Goal: Transaction & Acquisition: Purchase product/service

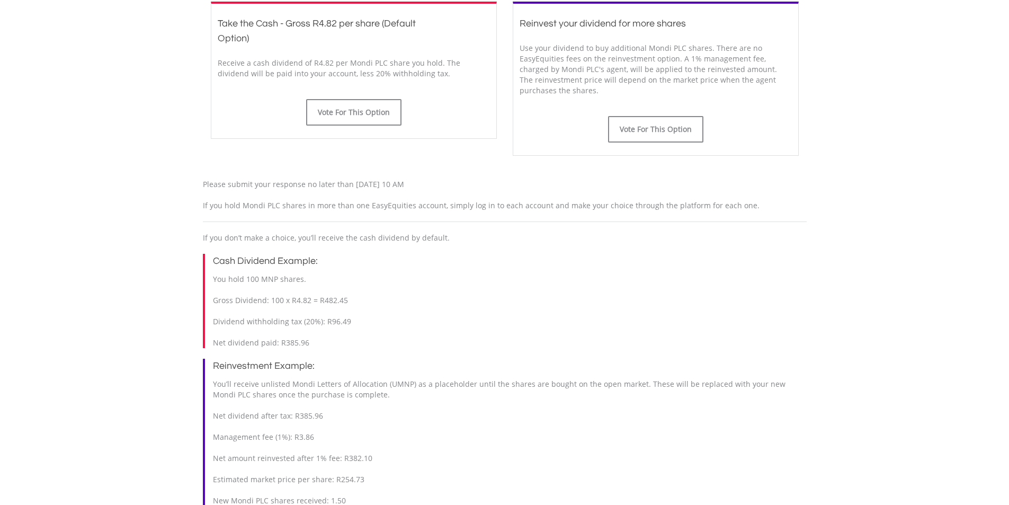
scroll to position [353, 0]
click at [350, 119] on button "Vote For This Option" at bounding box center [353, 113] width 95 height 26
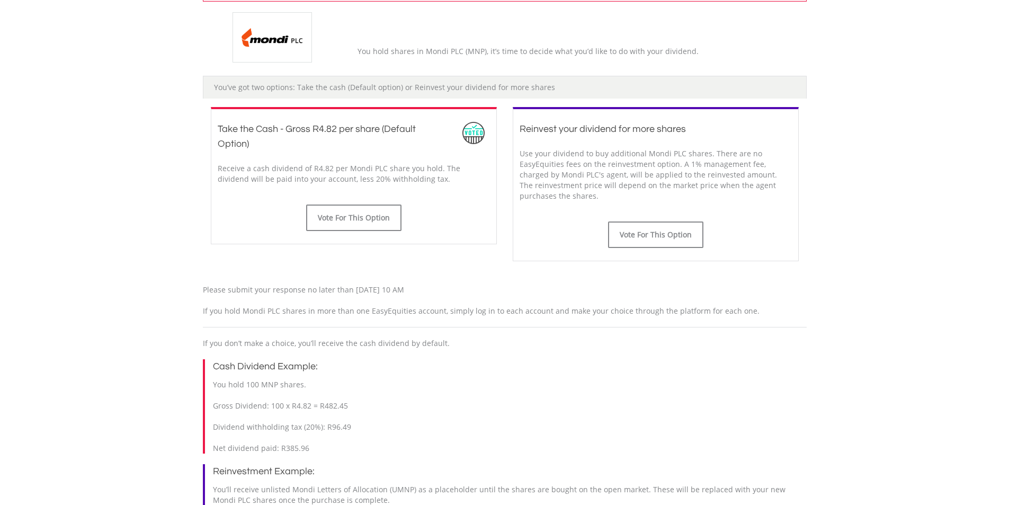
scroll to position [301, 0]
click at [361, 221] on button "Vote For This Option" at bounding box center [353, 219] width 95 height 26
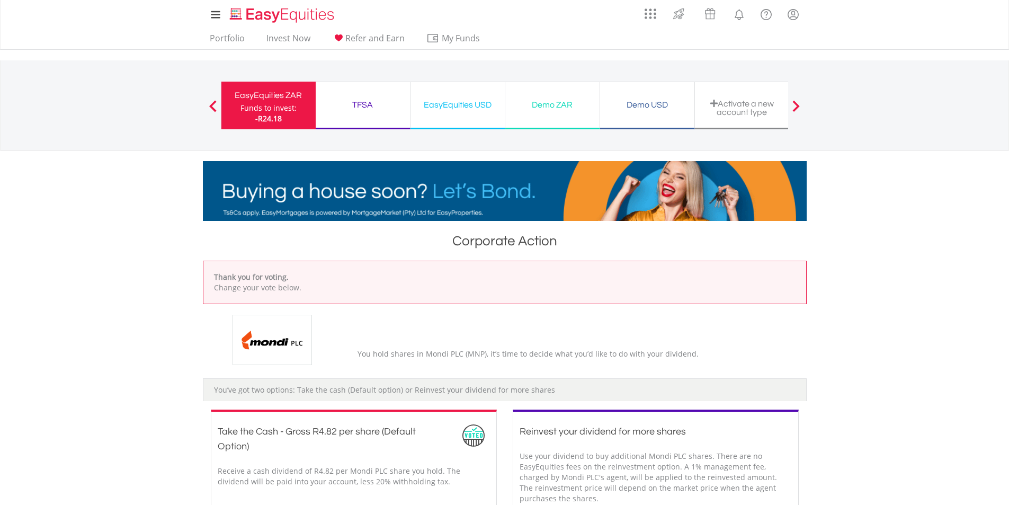
click at [470, 117] on div "EasyEquities USD Funds to invest: -R24.18" at bounding box center [458, 106] width 95 height 48
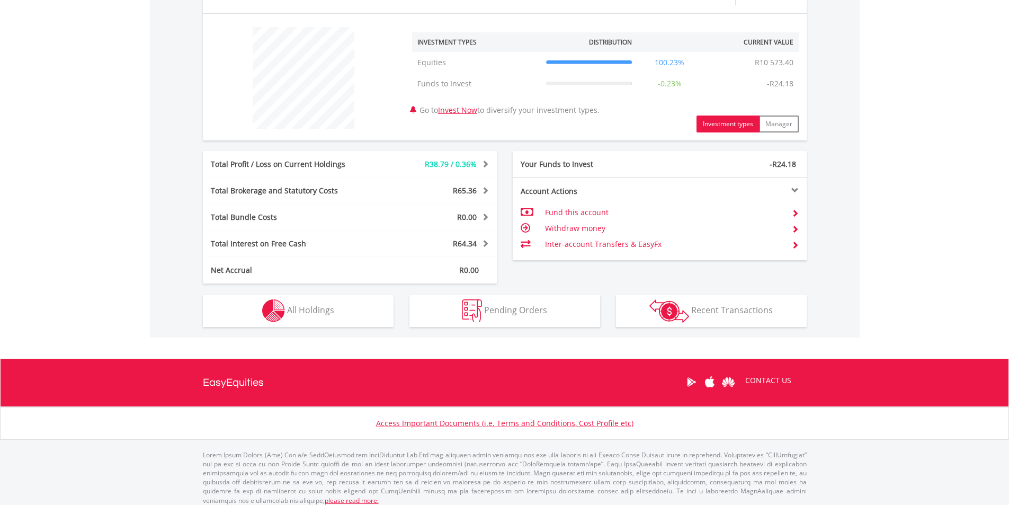
scroll to position [392, 0]
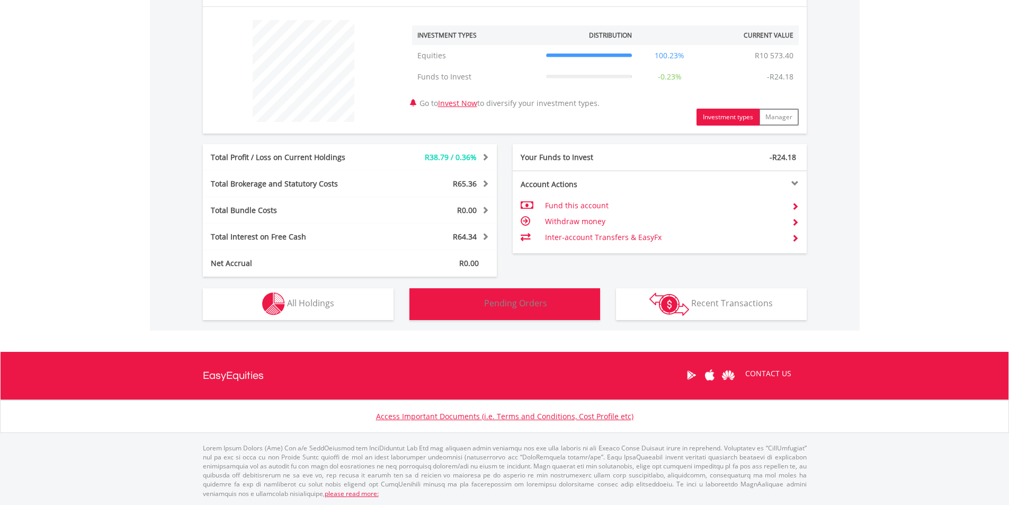
click at [486, 307] on span "Pending Orders" at bounding box center [515, 303] width 63 height 12
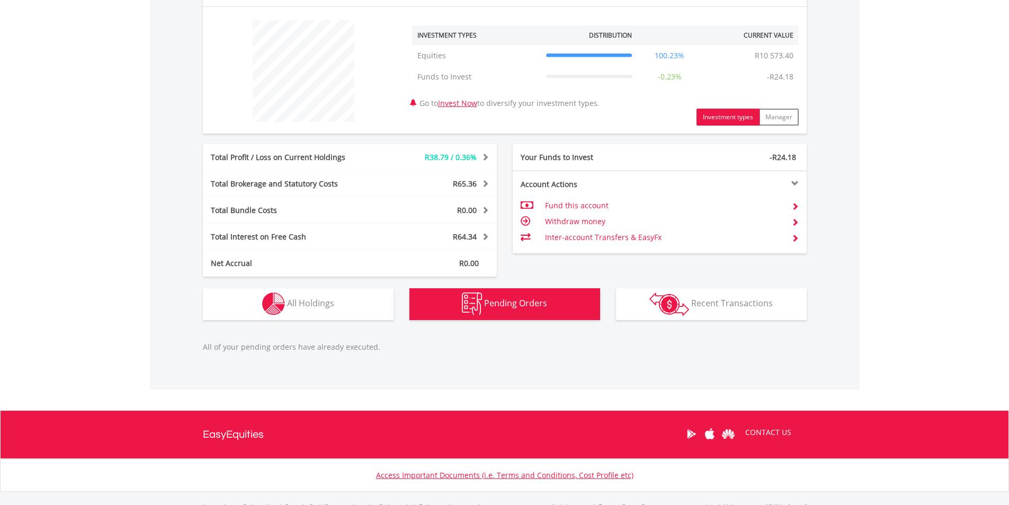
scroll to position [450, 0]
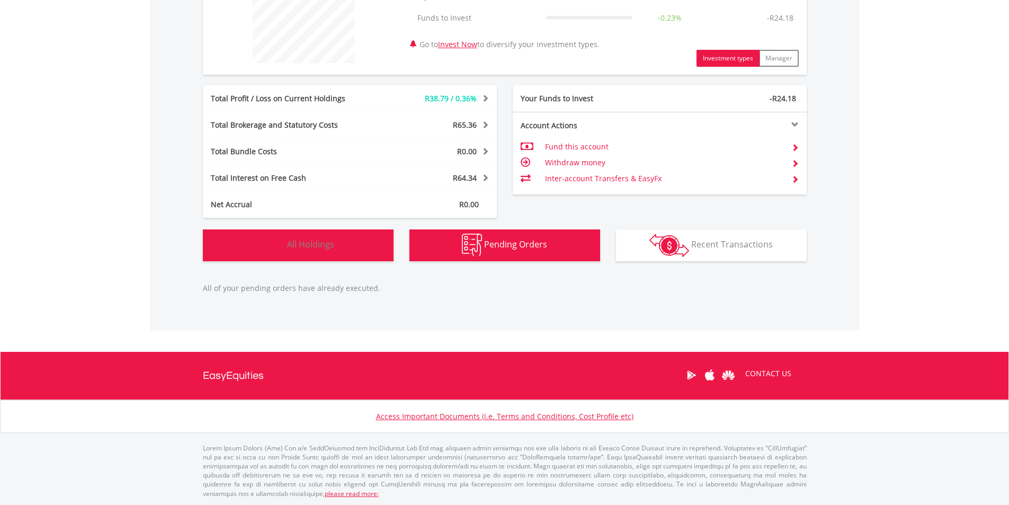
click at [326, 251] on button "Holdings All Holdings" at bounding box center [298, 245] width 191 height 32
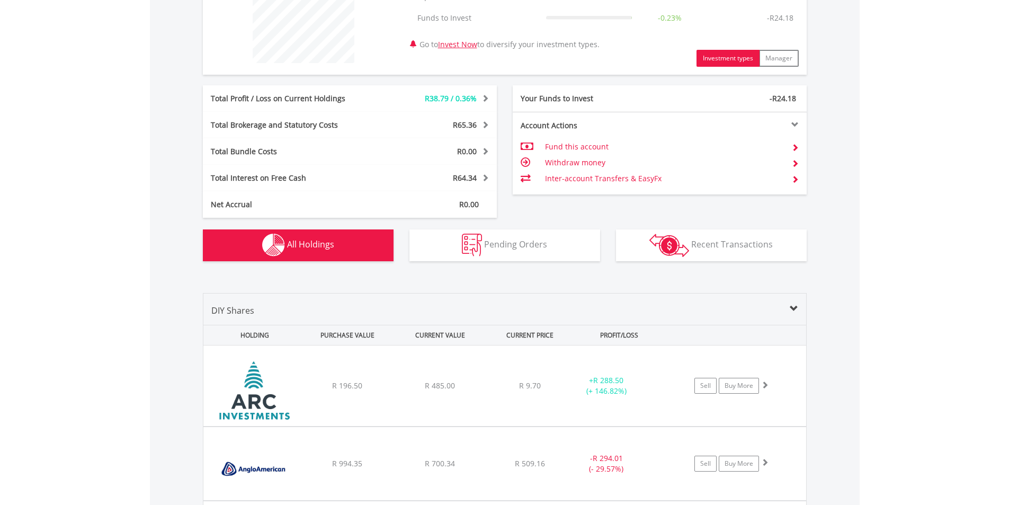
scroll to position [743, 0]
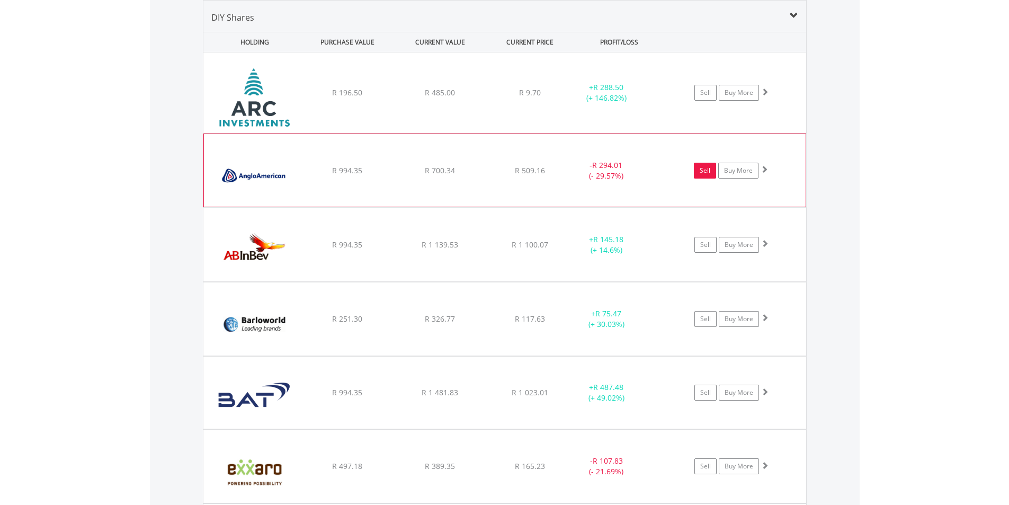
click at [707, 172] on link "Sell" at bounding box center [705, 171] width 22 height 16
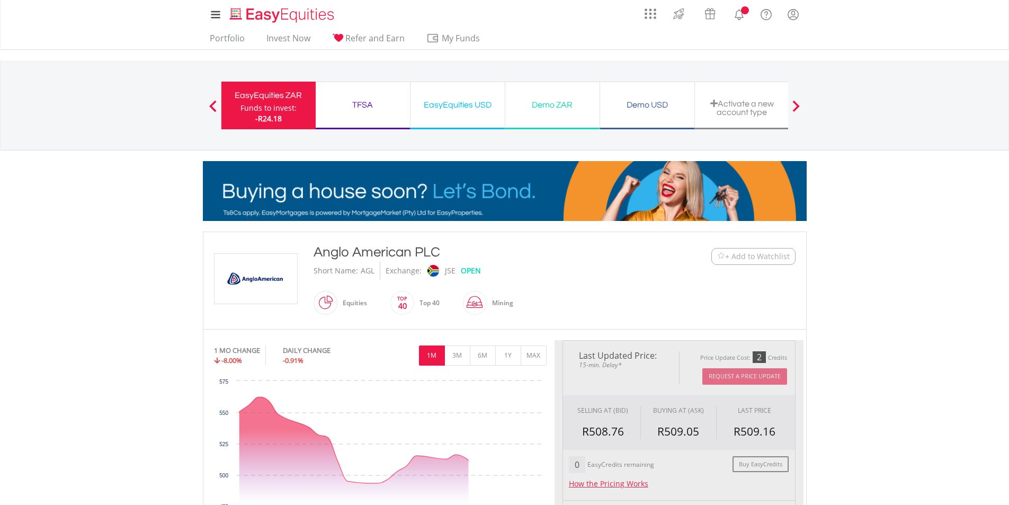
type input "******"
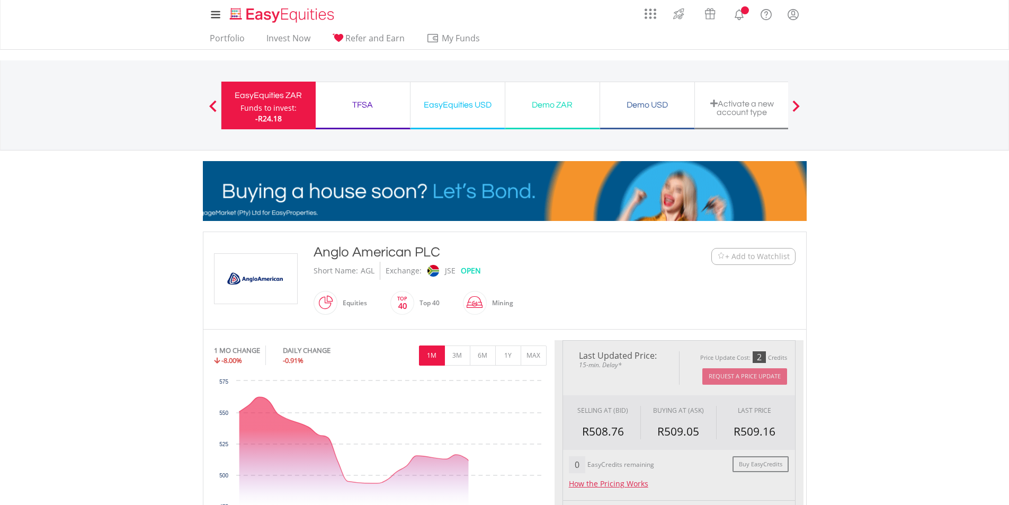
type input "******"
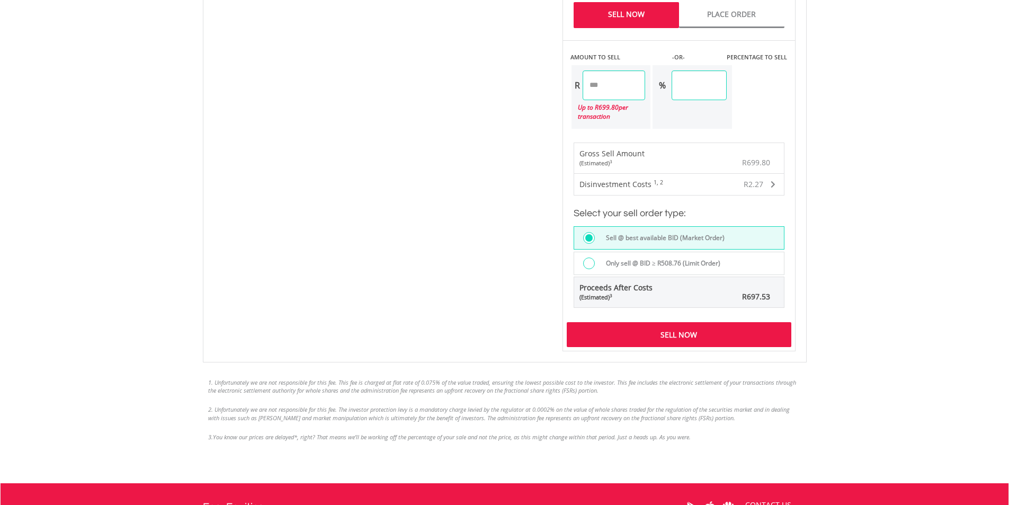
scroll to position [689, 0]
click at [671, 334] on div "Sell Now" at bounding box center [679, 334] width 225 height 24
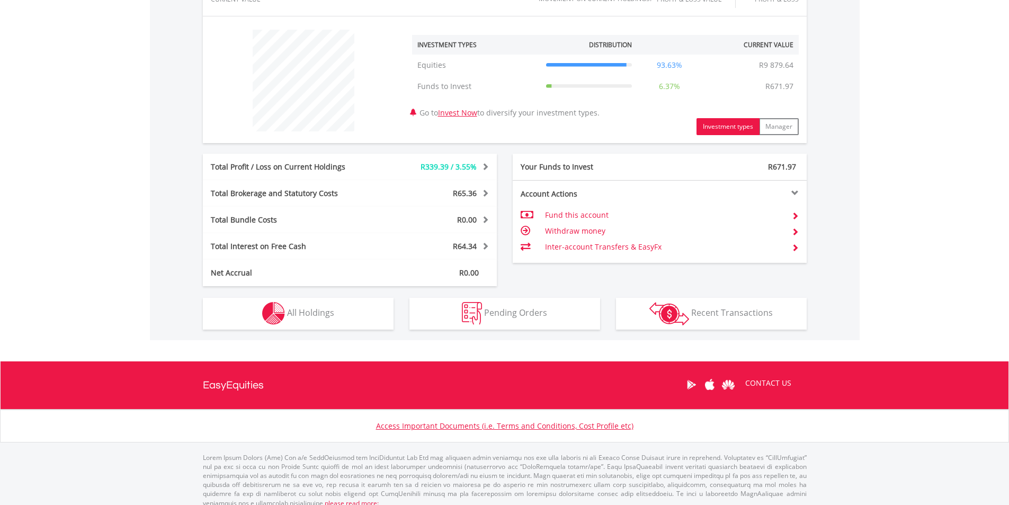
scroll to position [392, 0]
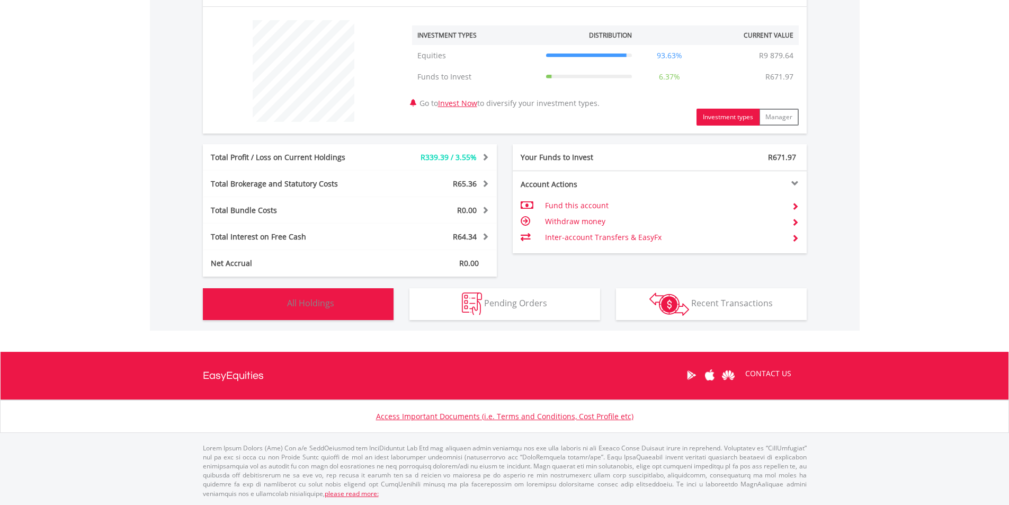
click at [283, 306] on img "button" at bounding box center [273, 303] width 23 height 23
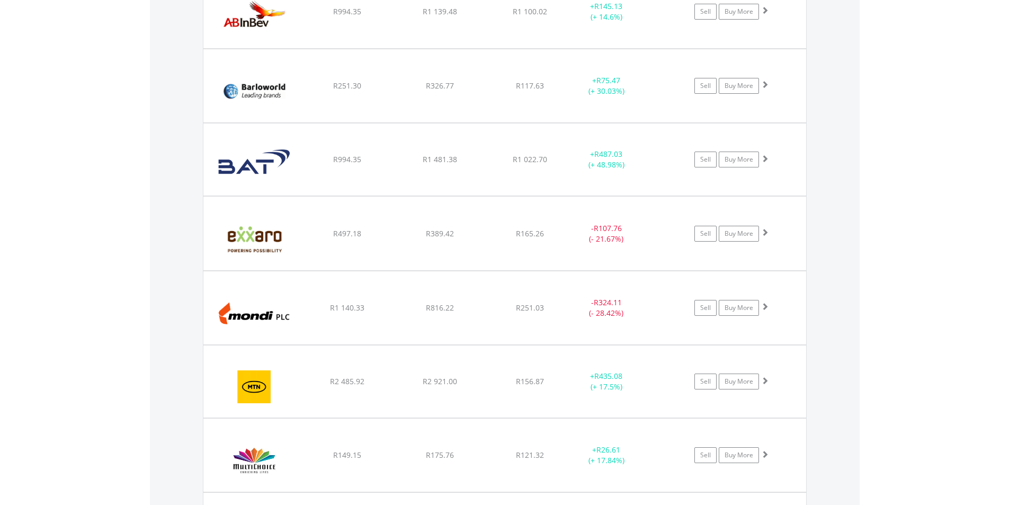
scroll to position [955, 0]
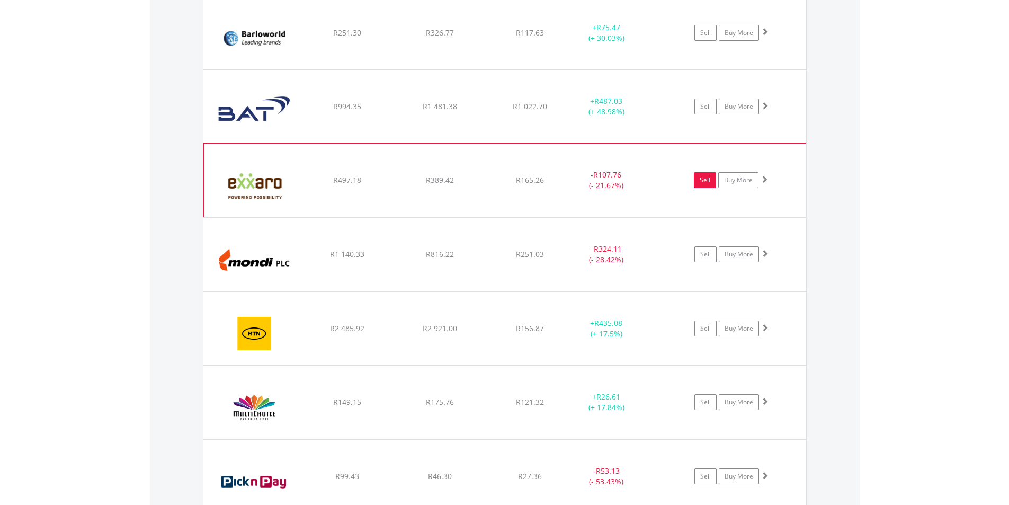
click at [706, 183] on link "Sell" at bounding box center [705, 180] width 22 height 16
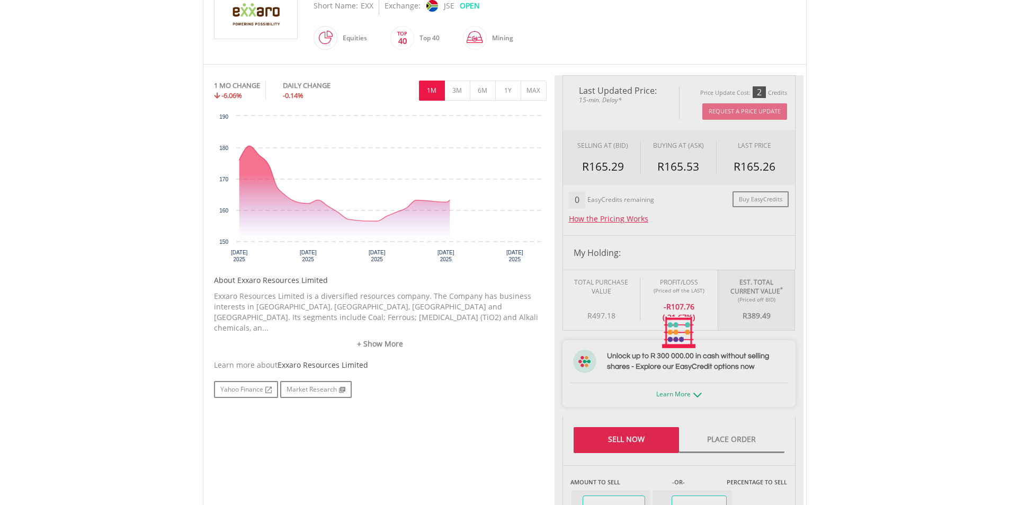
type input "******"
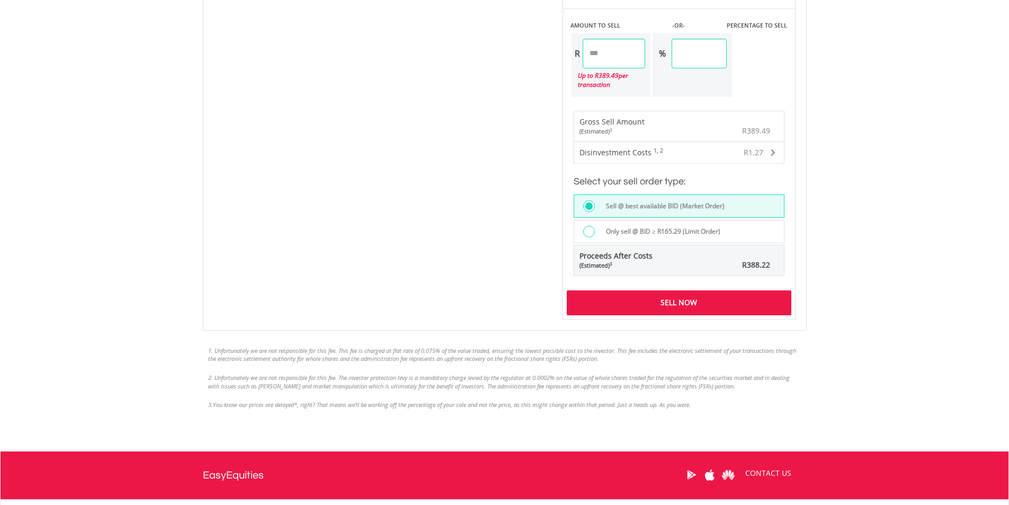
scroll to position [742, 0]
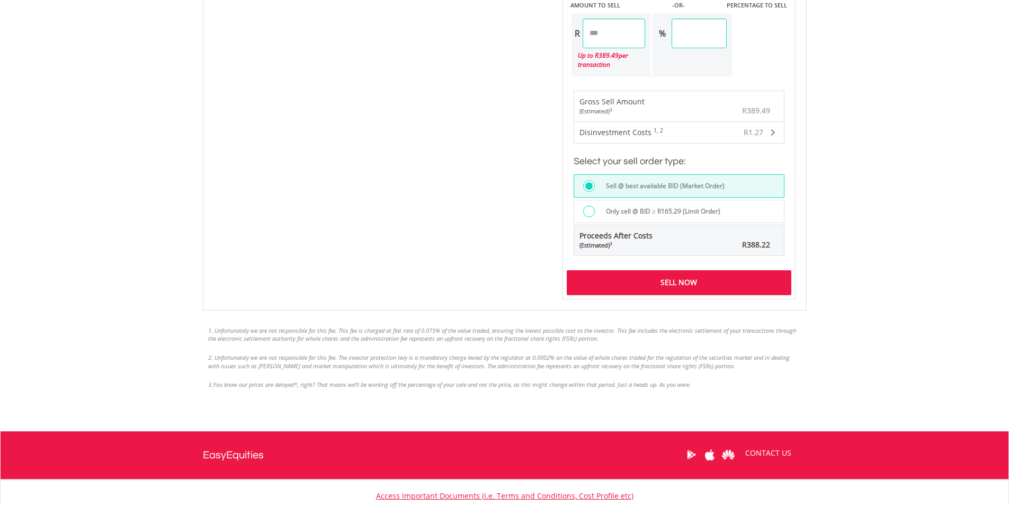
click at [674, 283] on div "Sell Now" at bounding box center [679, 282] width 225 height 24
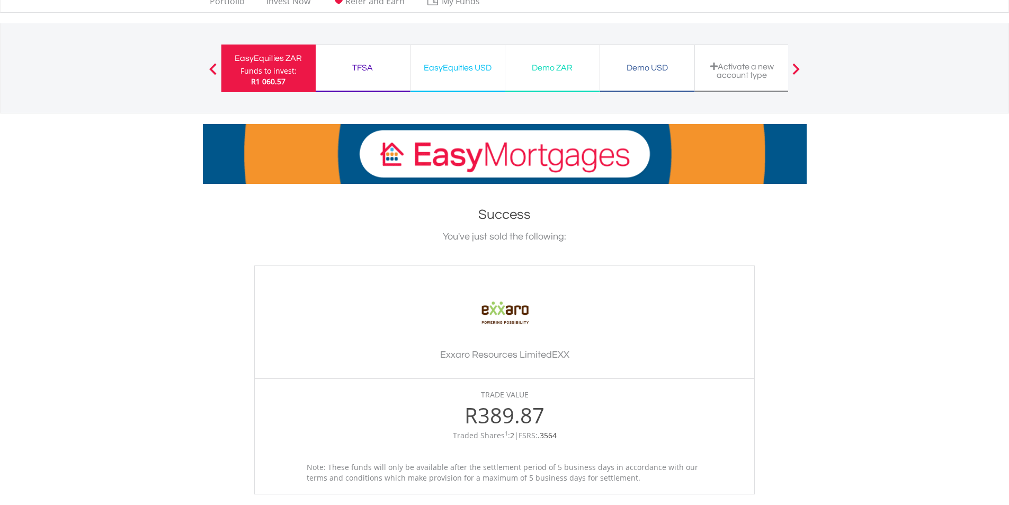
scroll to position [159, 0]
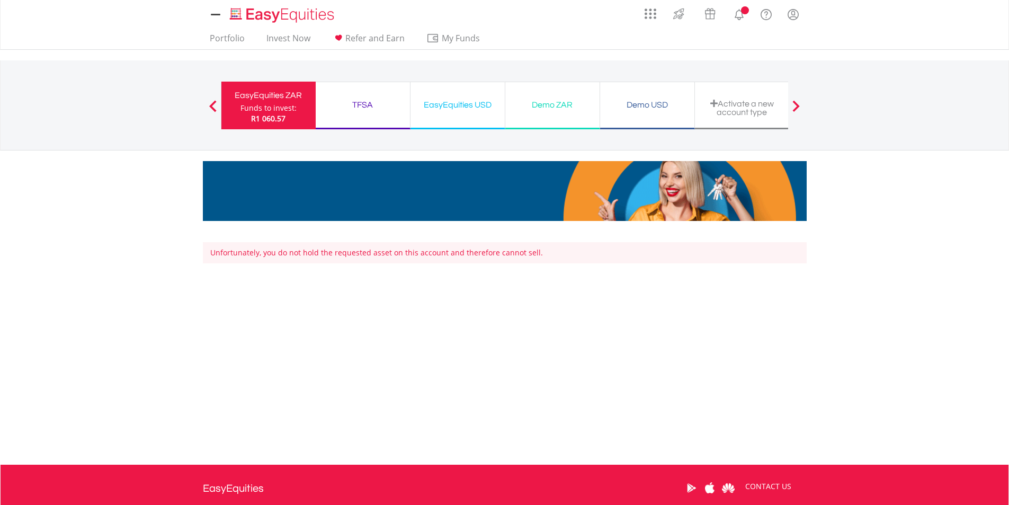
scroll to position [113, 0]
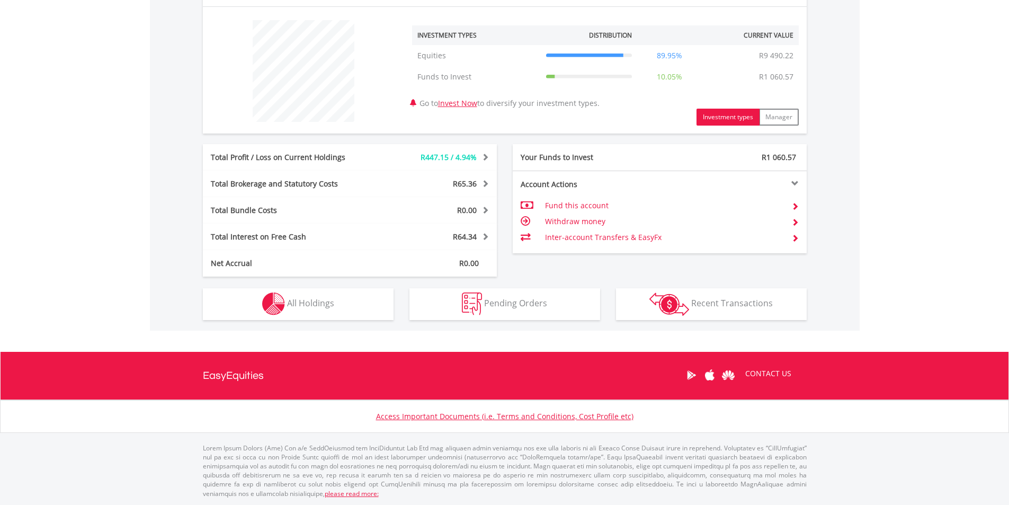
scroll to position [102, 201]
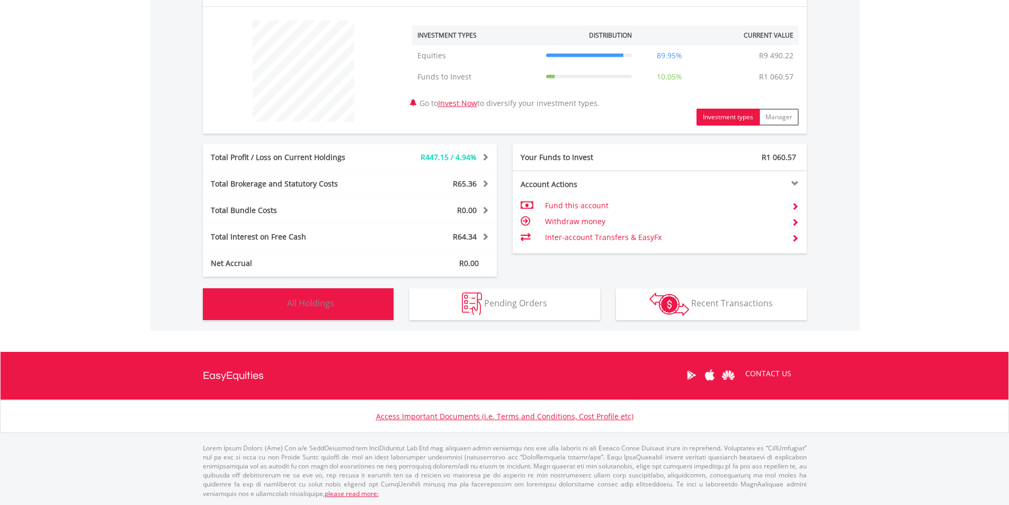
click at [278, 304] on img "button" at bounding box center [273, 303] width 23 height 23
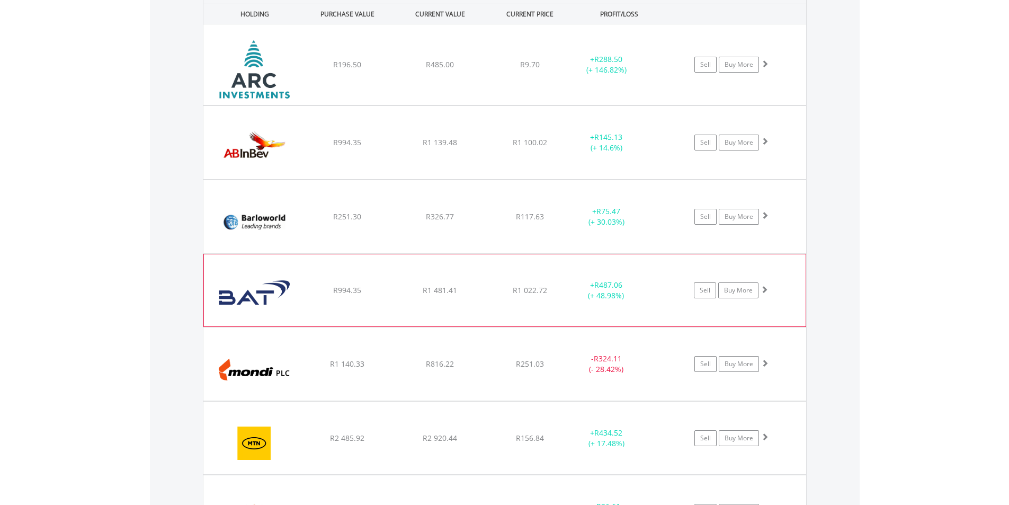
scroll to position [796, 0]
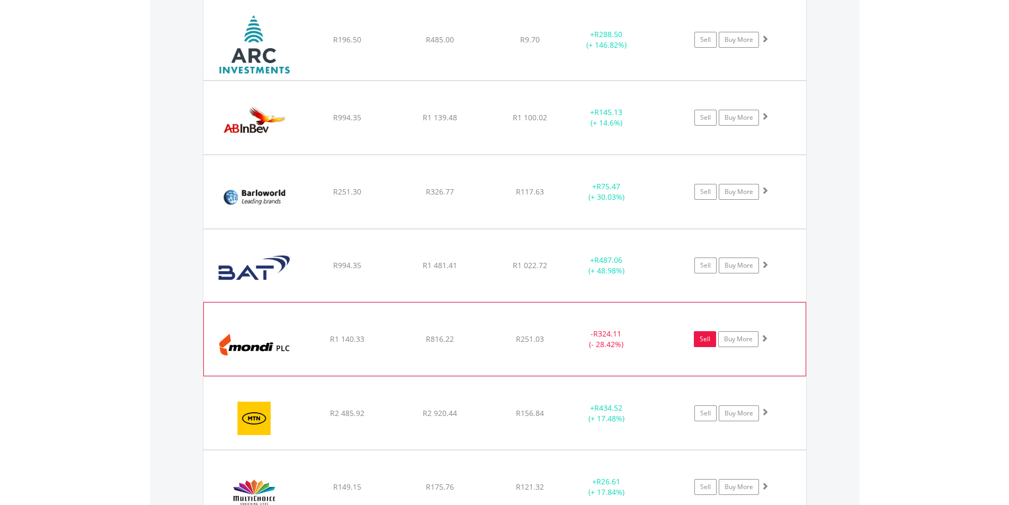
click at [705, 337] on link "Sell" at bounding box center [705, 339] width 22 height 16
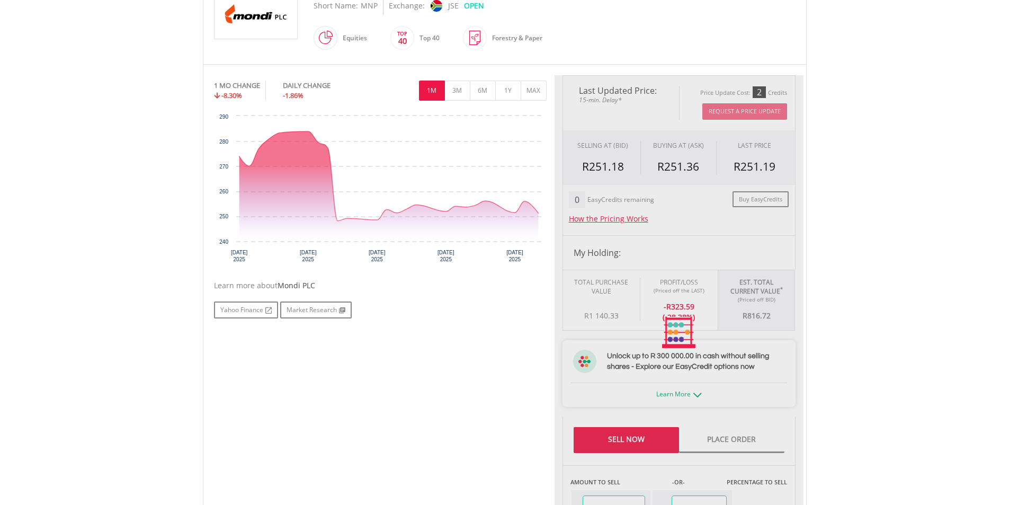
type input "******"
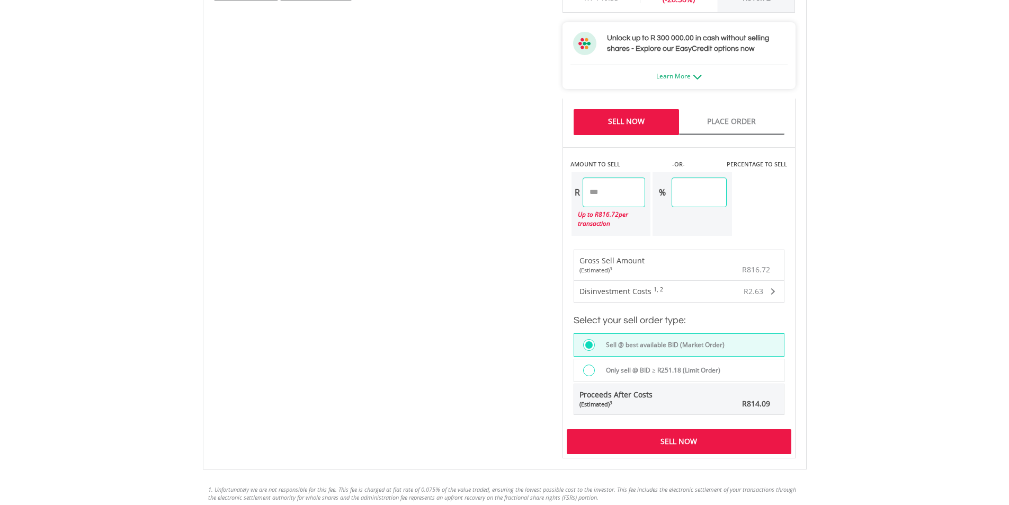
scroll to position [689, 0]
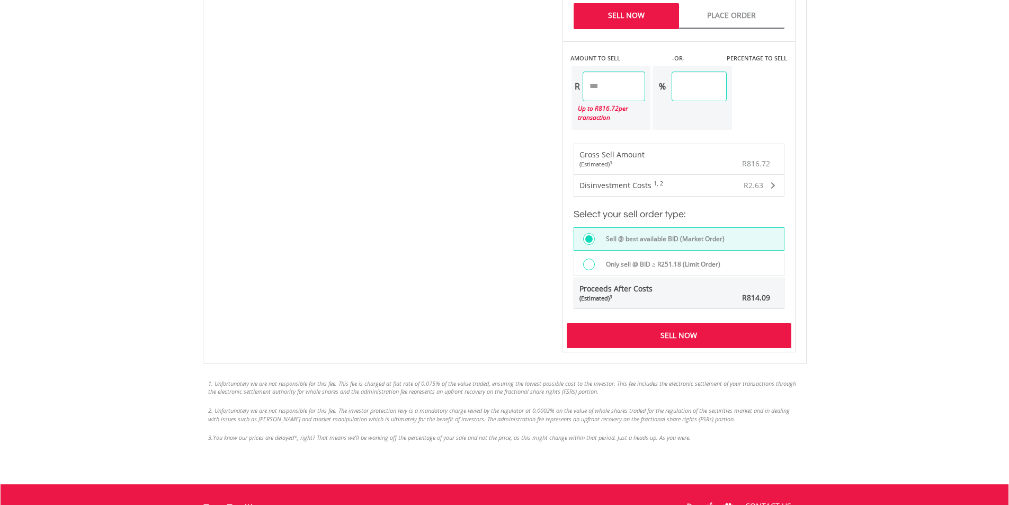
click at [682, 339] on div "Sell Now" at bounding box center [679, 335] width 225 height 24
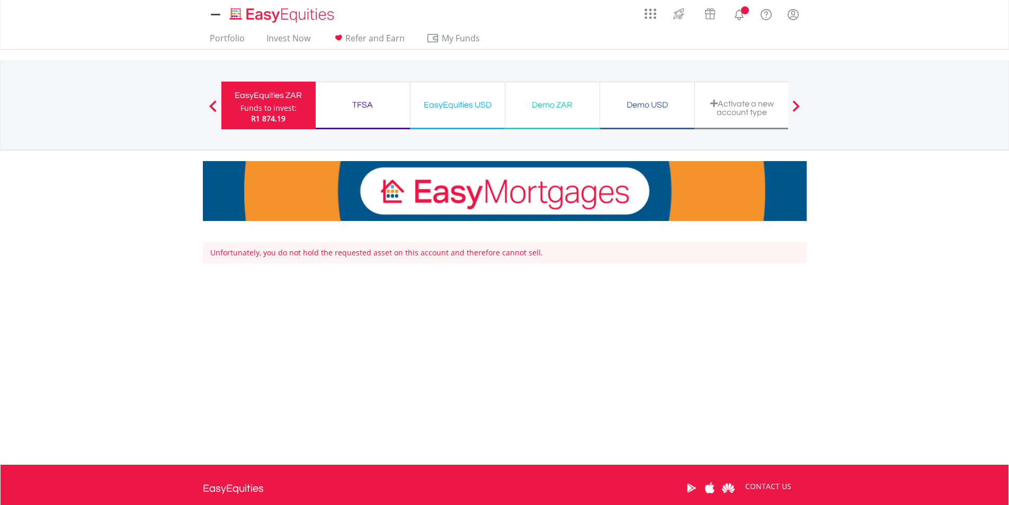
scroll to position [113, 0]
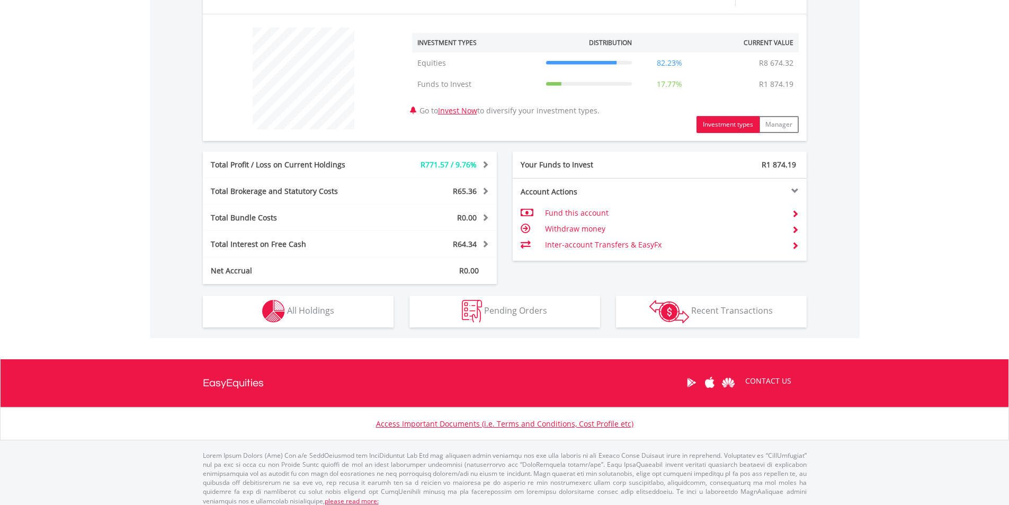
scroll to position [392, 0]
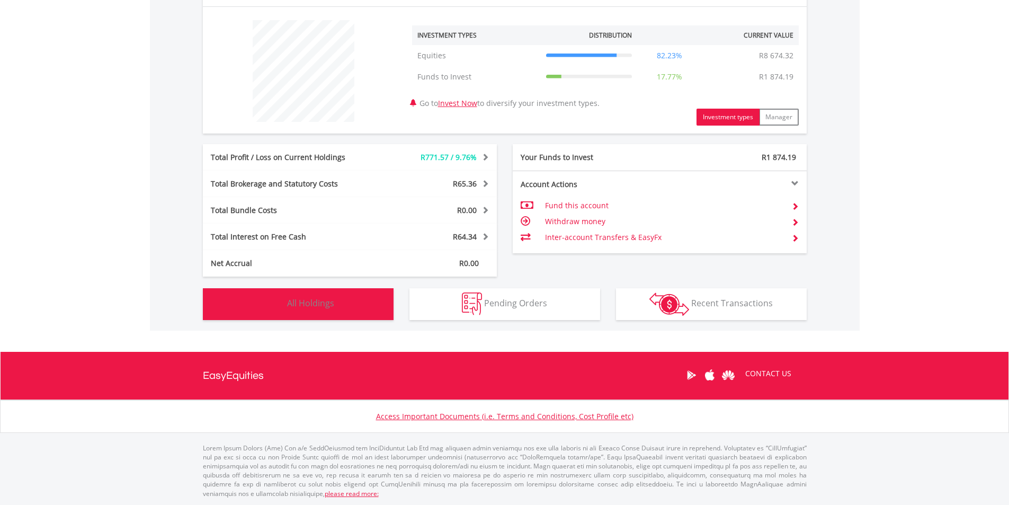
click at [280, 304] on img "button" at bounding box center [273, 303] width 23 height 23
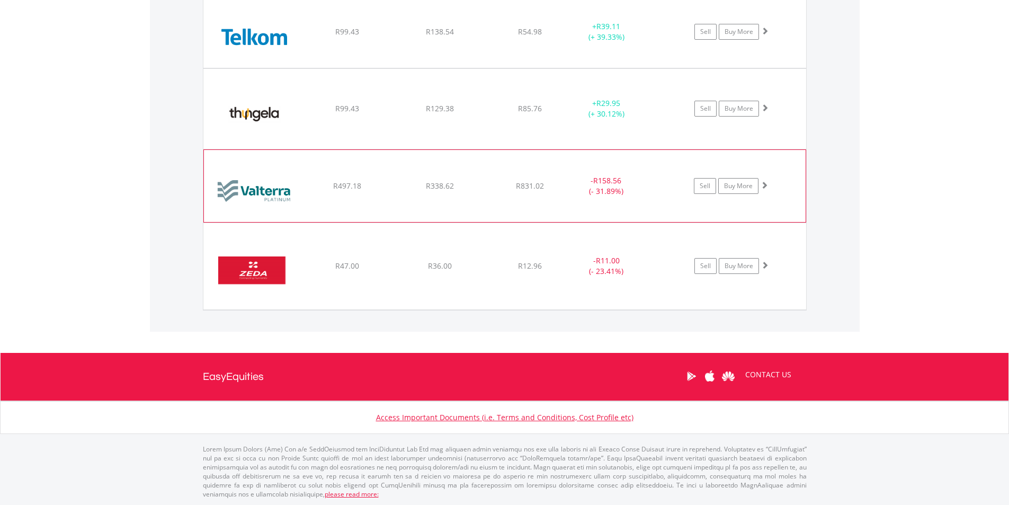
scroll to position [1474, 0]
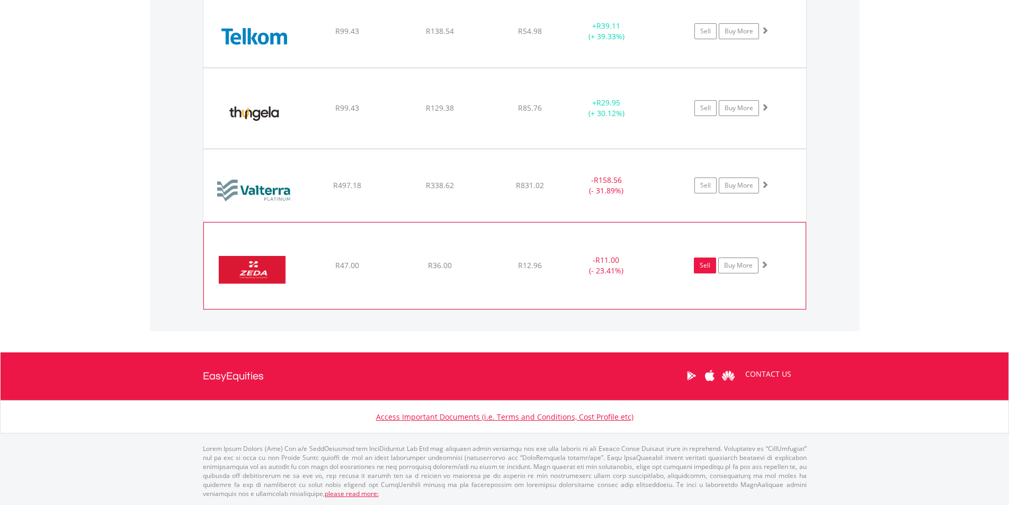
click at [703, 265] on link "Sell" at bounding box center [705, 265] width 22 height 16
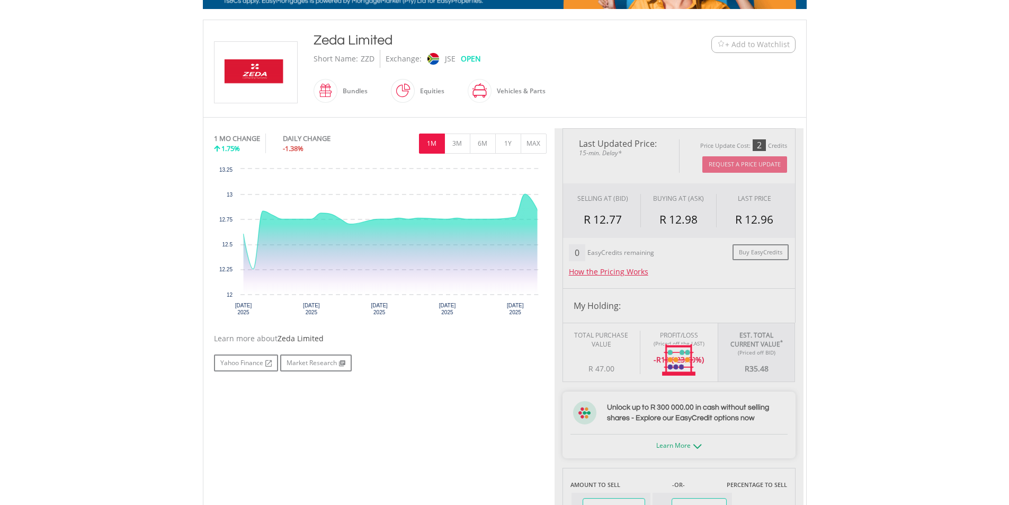
type input "*****"
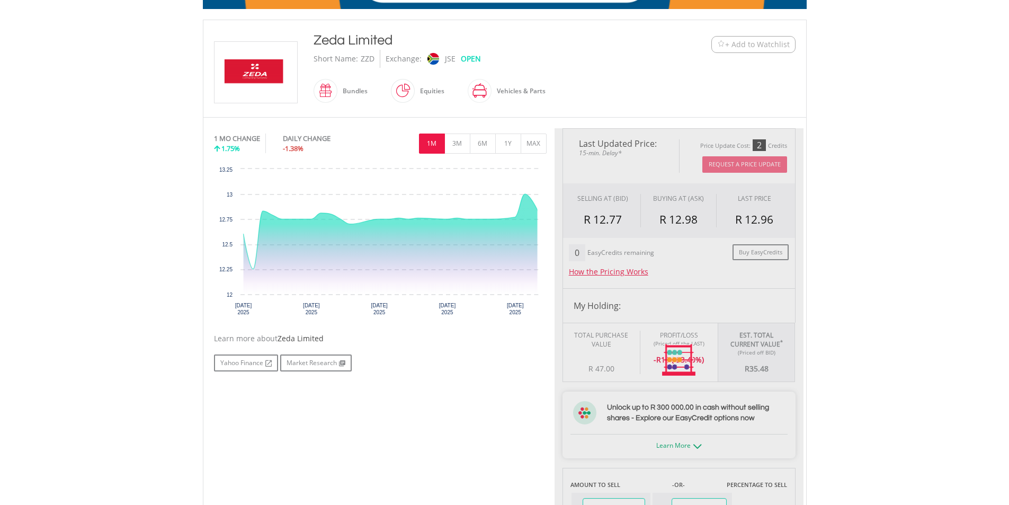
type input "******"
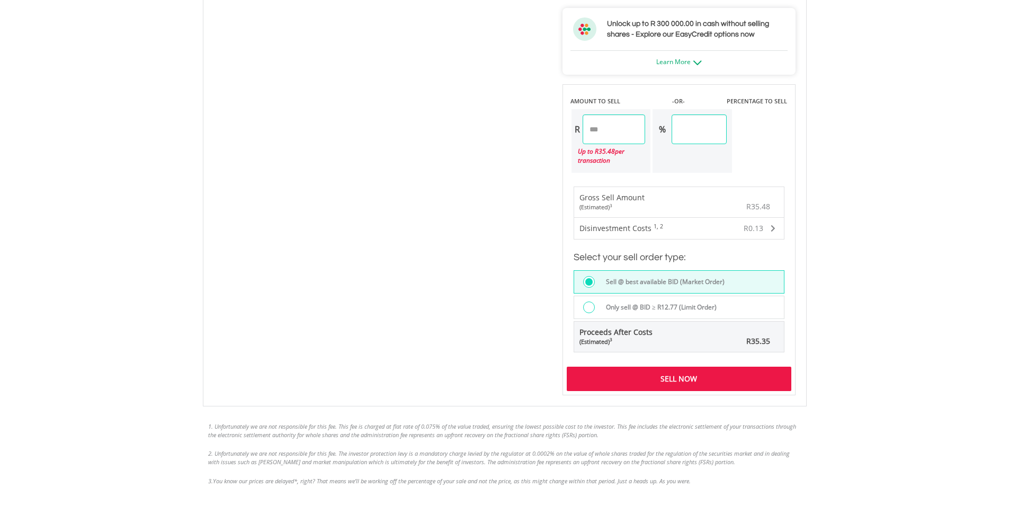
scroll to position [636, 0]
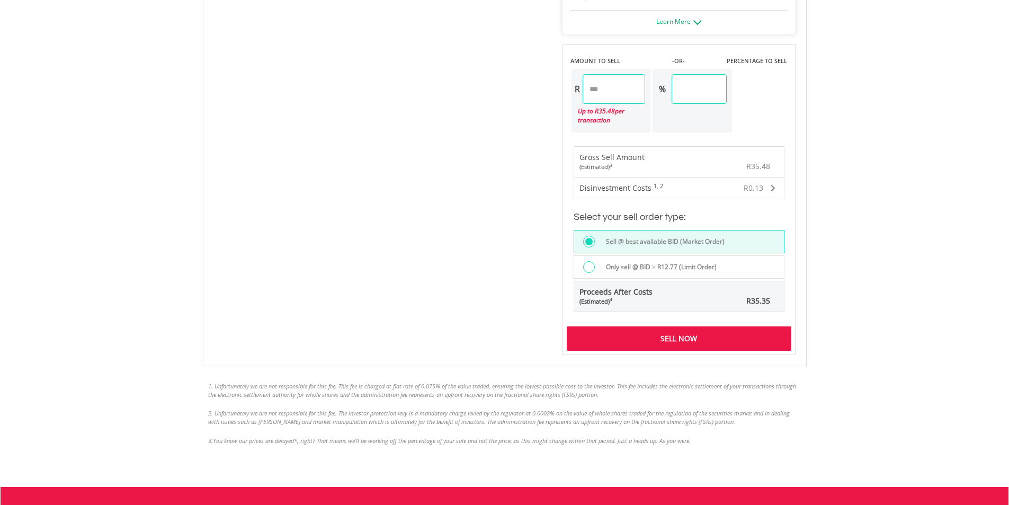
click at [688, 340] on div "Sell Now" at bounding box center [679, 338] width 225 height 24
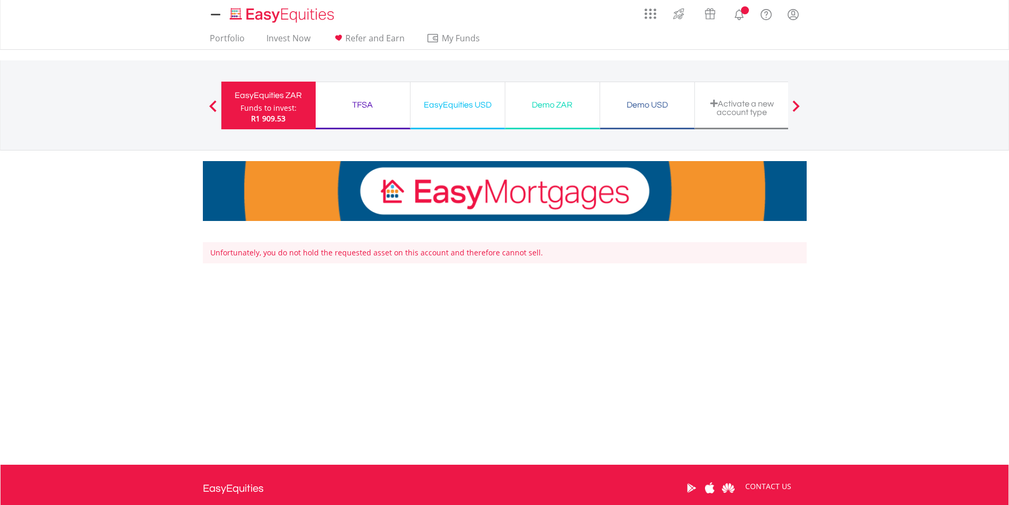
scroll to position [113, 0]
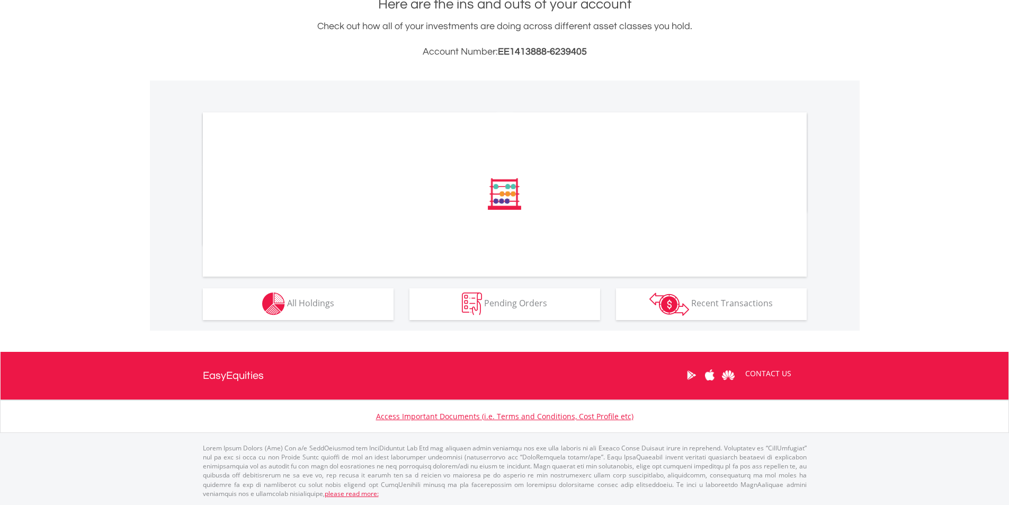
scroll to position [247, 0]
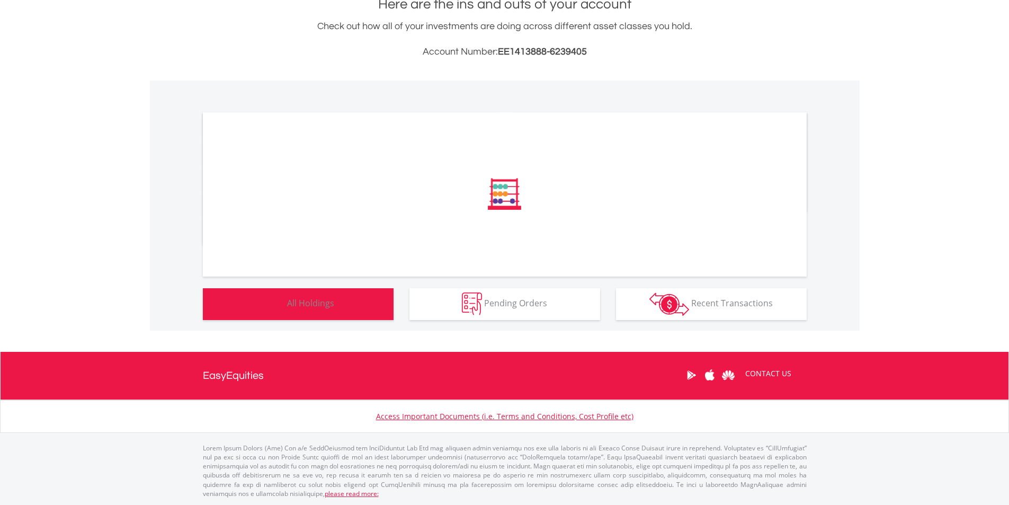
click at [278, 304] on img "button" at bounding box center [273, 303] width 23 height 23
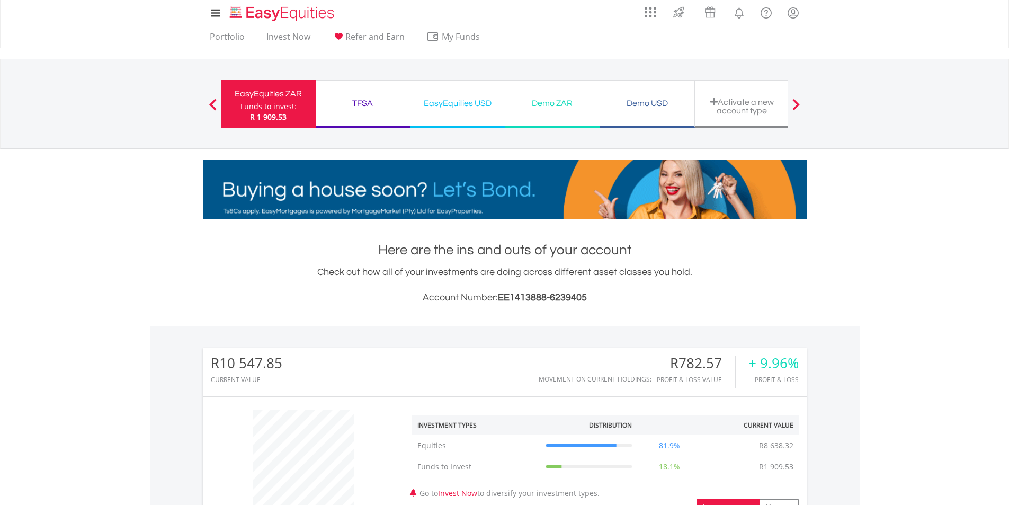
scroll to position [0, 0]
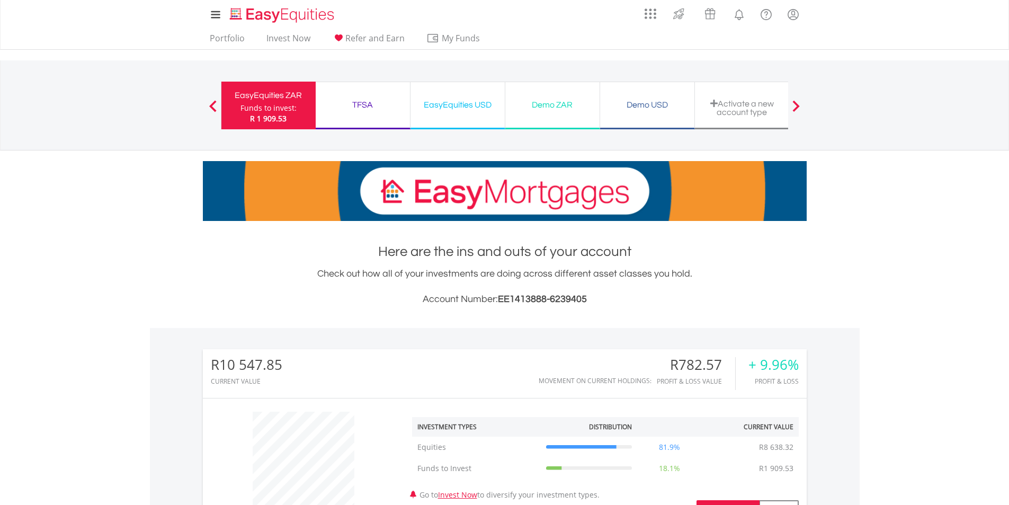
click at [271, 109] on div "Funds to invest:" at bounding box center [269, 108] width 56 height 11
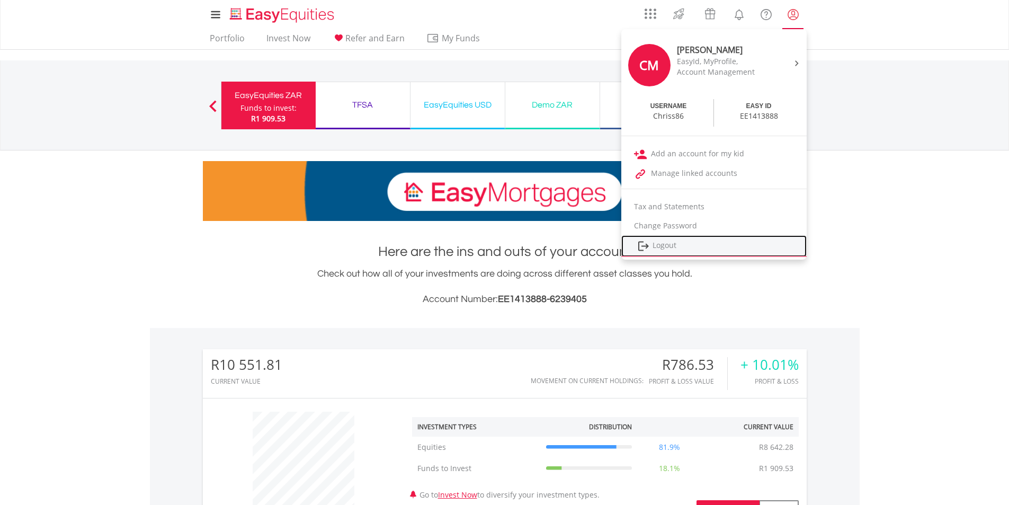
click at [663, 249] on link "Logout" at bounding box center [713, 246] width 185 height 22
